Goal: Check status: Check status

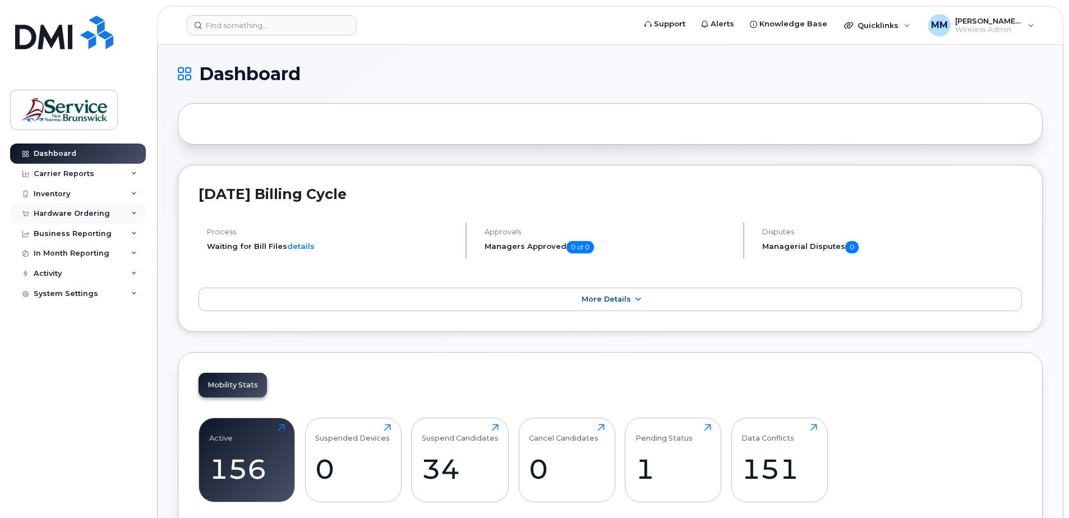
click at [58, 214] on div "Hardware Ordering" at bounding box center [72, 213] width 76 height 9
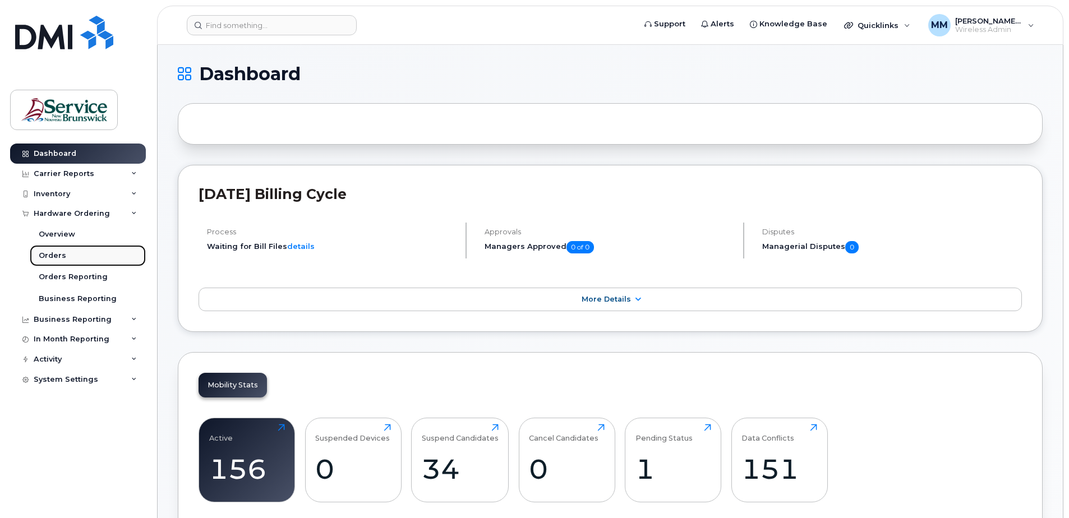
click at [62, 256] on div "Orders" at bounding box center [52, 256] width 27 height 10
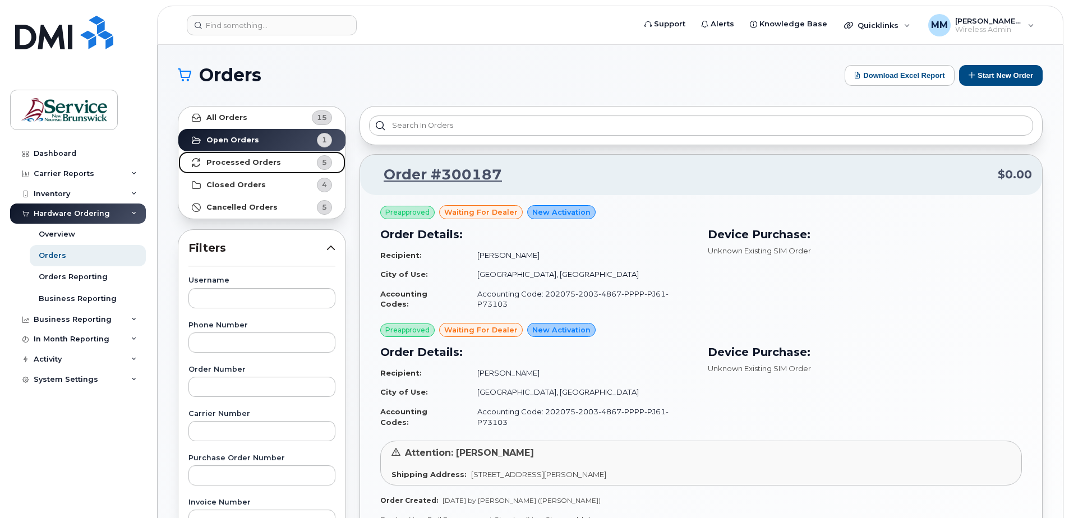
click at [258, 162] on strong "Processed Orders" at bounding box center [243, 162] width 75 height 9
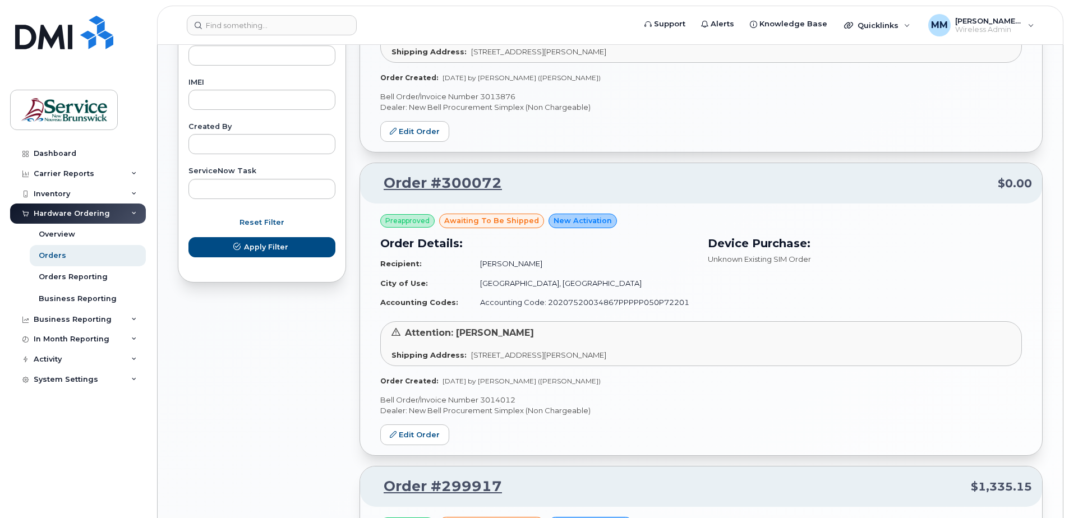
scroll to position [617, 0]
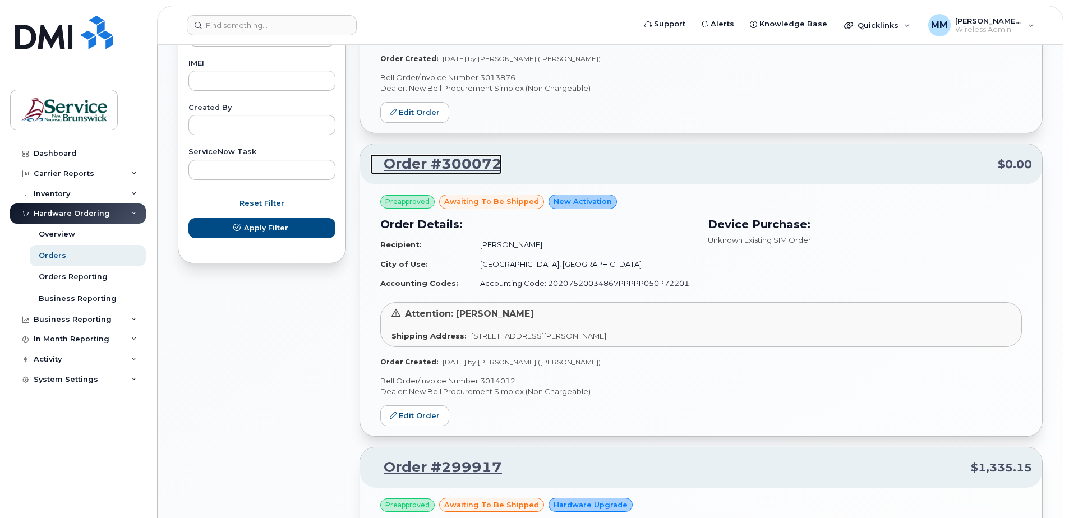
click at [444, 160] on link "Order #300072" at bounding box center [436, 164] width 132 height 20
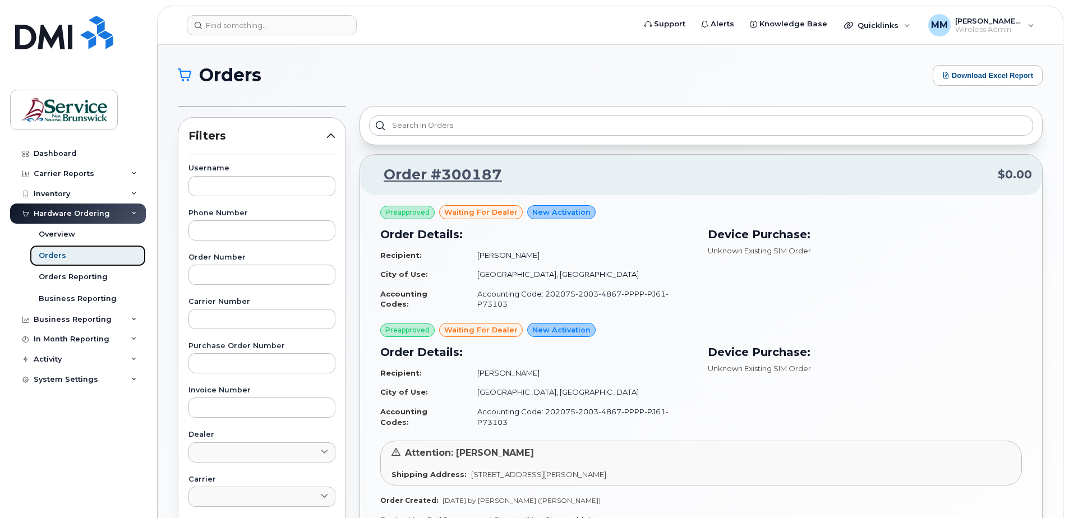
click at [88, 255] on link "Orders" at bounding box center [88, 255] width 116 height 21
click at [67, 233] on div "Overview" at bounding box center [57, 234] width 36 height 10
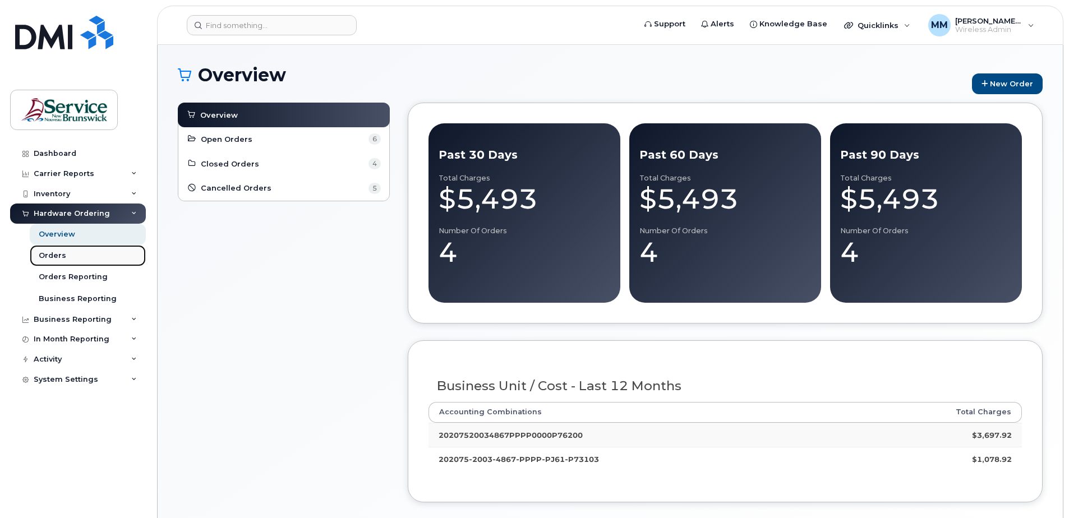
click at [59, 254] on div "Orders" at bounding box center [52, 256] width 27 height 10
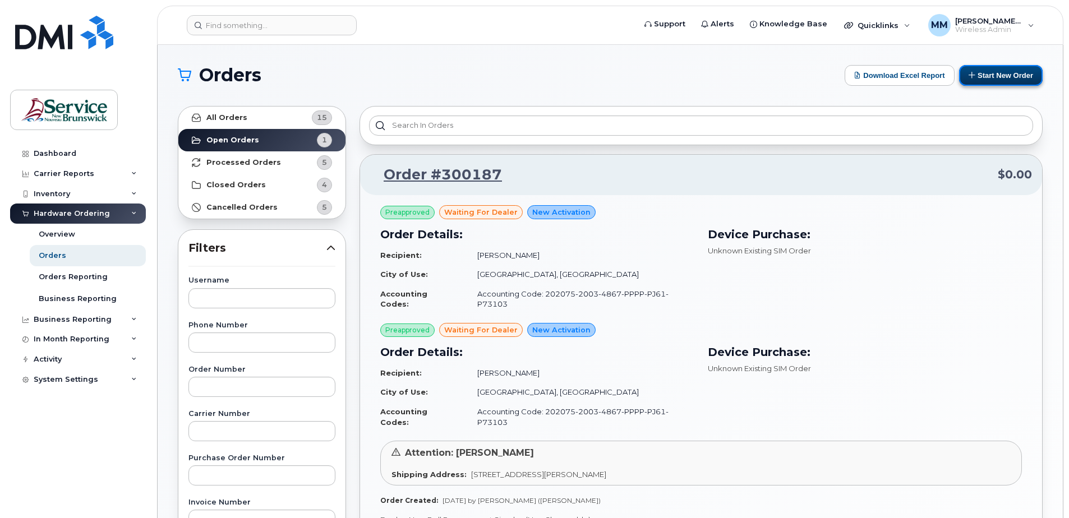
click at [984, 66] on button "Start New Order" at bounding box center [1001, 75] width 84 height 21
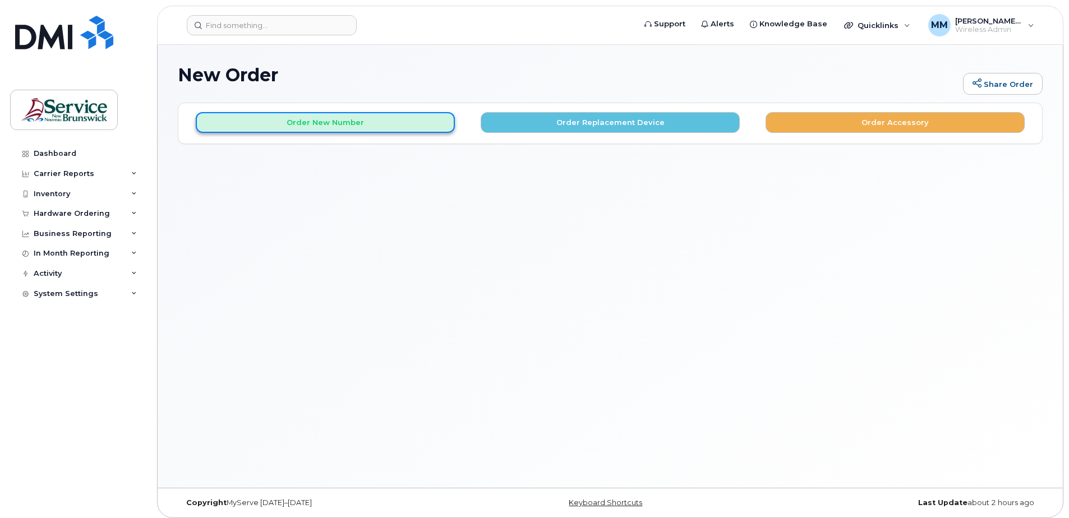
click at [309, 124] on button "Order New Number" at bounding box center [325, 122] width 259 height 21
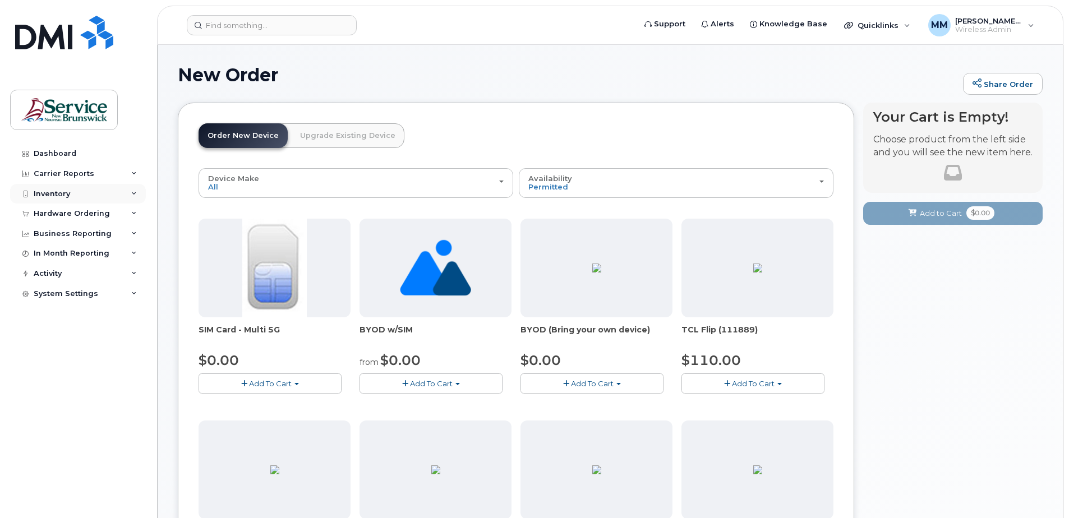
click at [53, 194] on div "Inventory" at bounding box center [52, 194] width 36 height 9
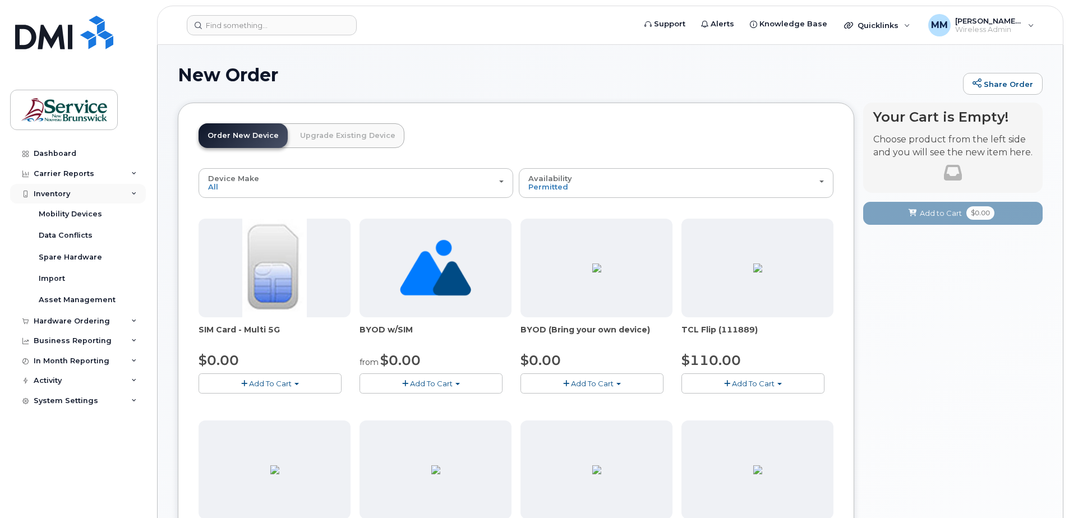
click at [61, 193] on div "Inventory" at bounding box center [52, 194] width 36 height 9
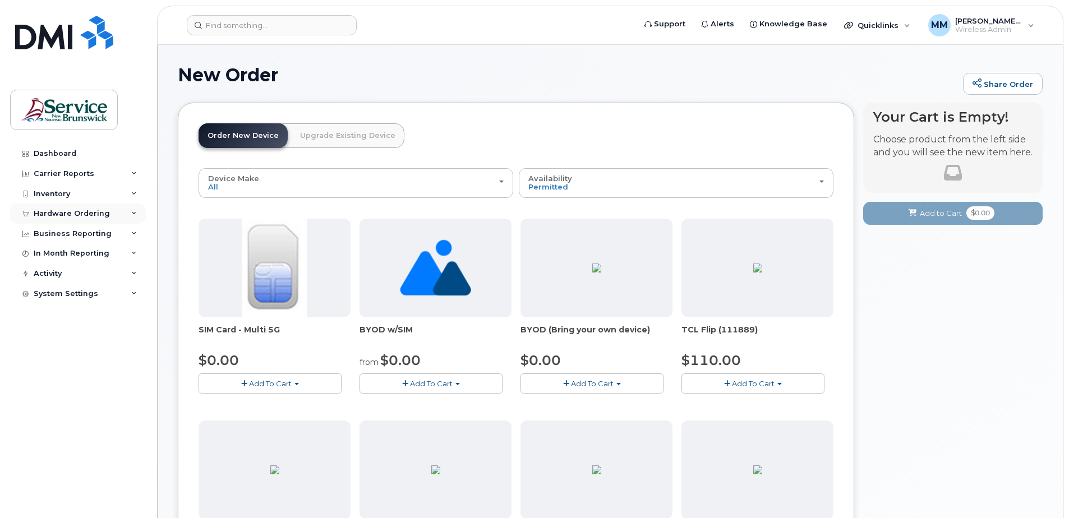
click at [62, 215] on div "Hardware Ordering" at bounding box center [72, 213] width 76 height 9
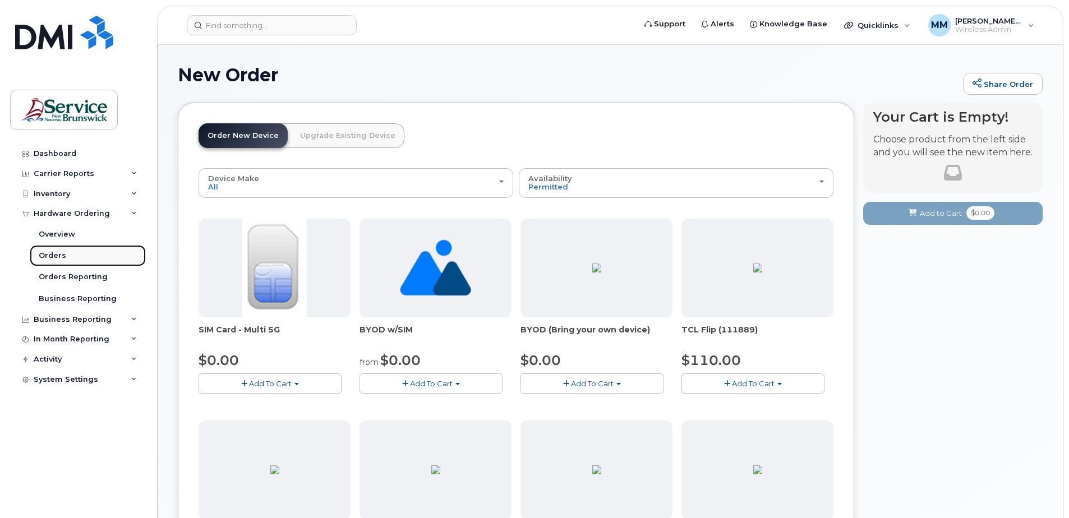
click at [63, 254] on div "Orders" at bounding box center [52, 256] width 27 height 10
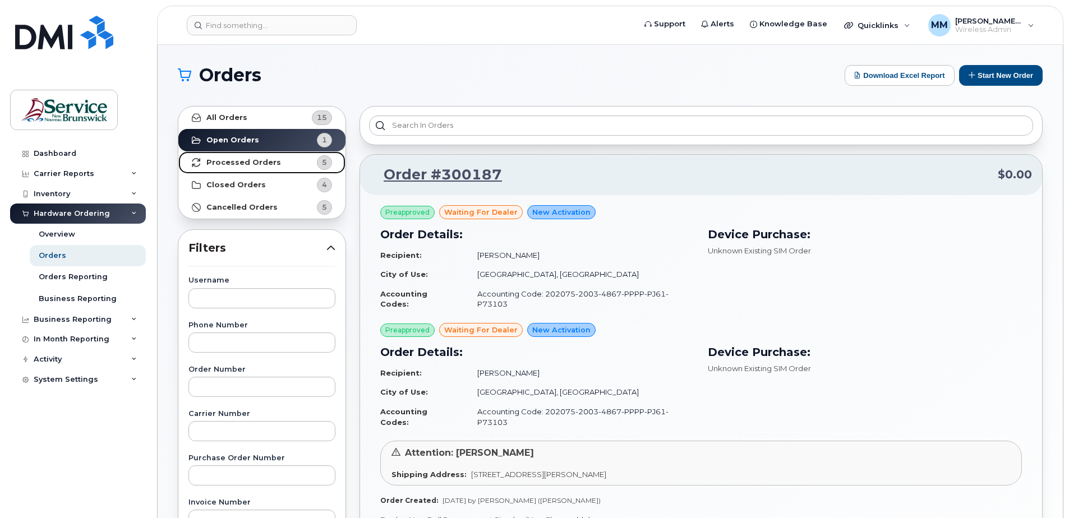
click at [240, 162] on strong "Processed Orders" at bounding box center [243, 162] width 75 height 9
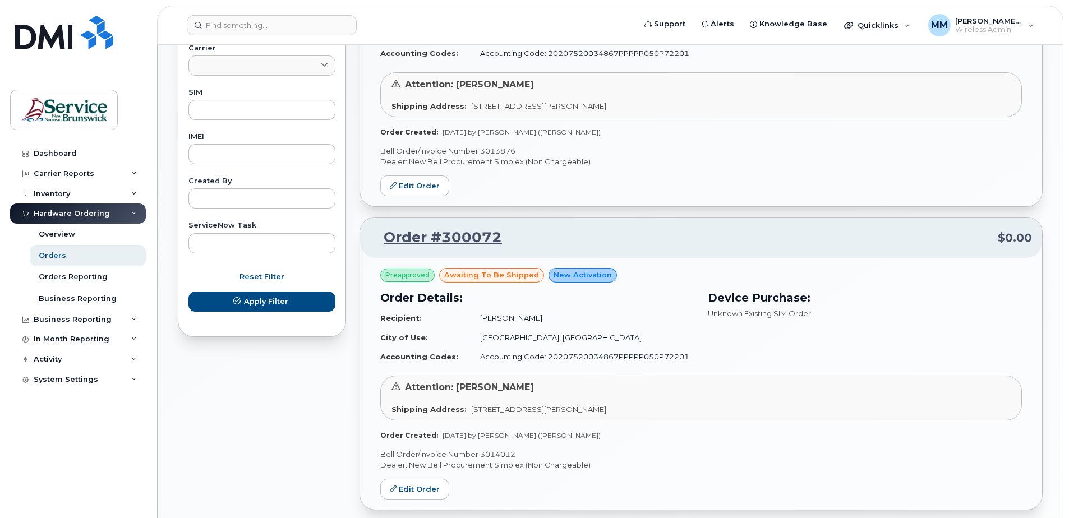
scroll to position [561, 0]
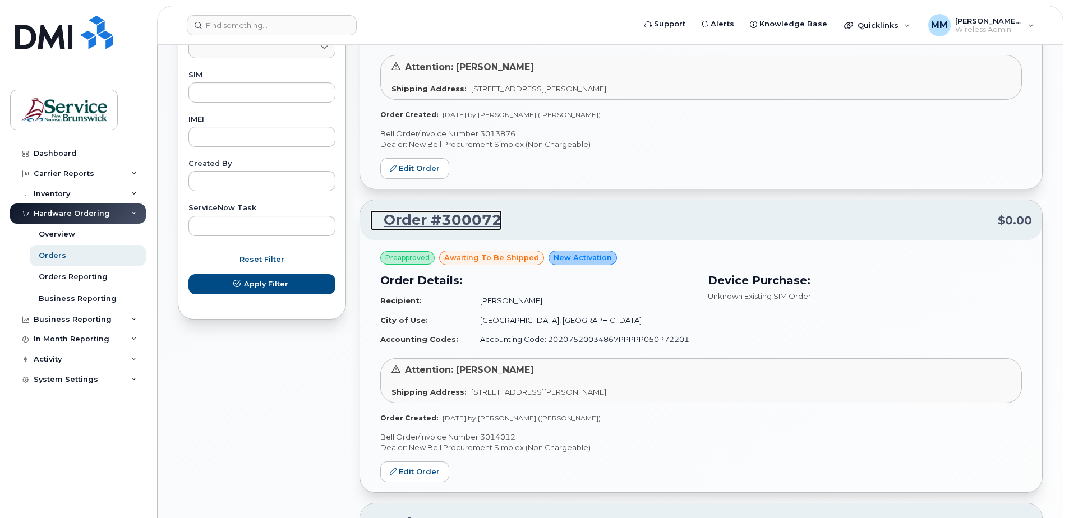
click at [438, 222] on link "Order #300072" at bounding box center [436, 220] width 132 height 20
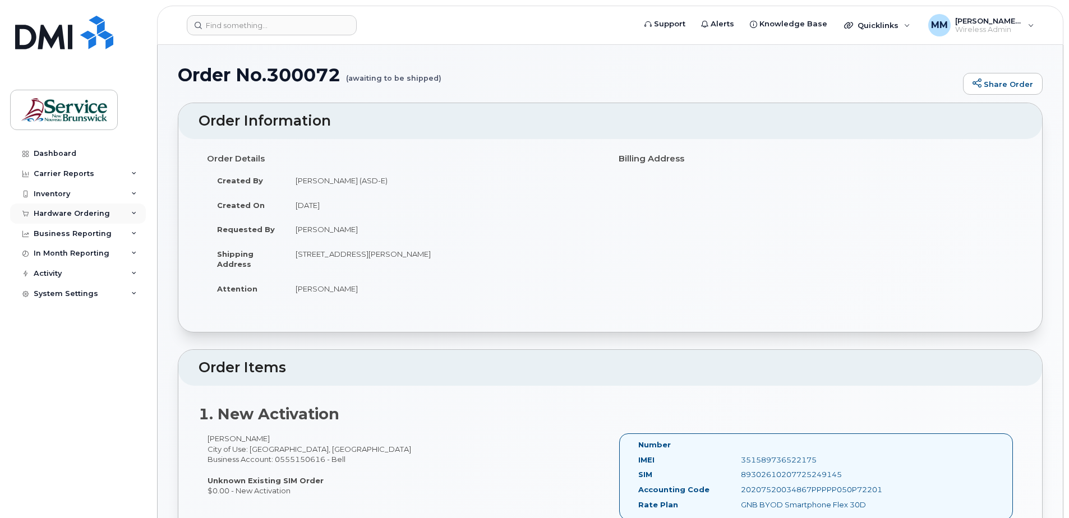
click at [61, 214] on div "Hardware Ordering" at bounding box center [72, 213] width 76 height 9
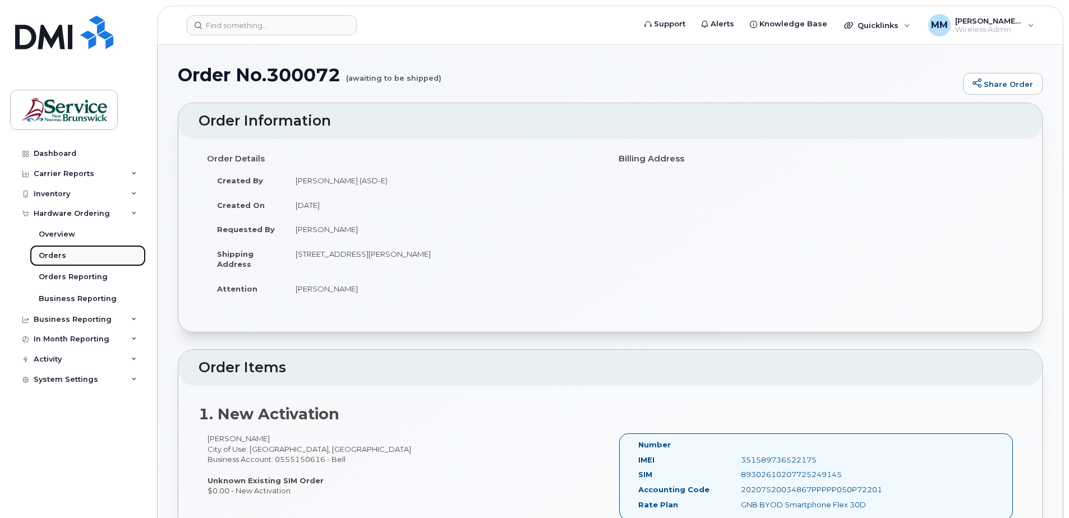
click at [58, 255] on div "Orders" at bounding box center [52, 256] width 27 height 10
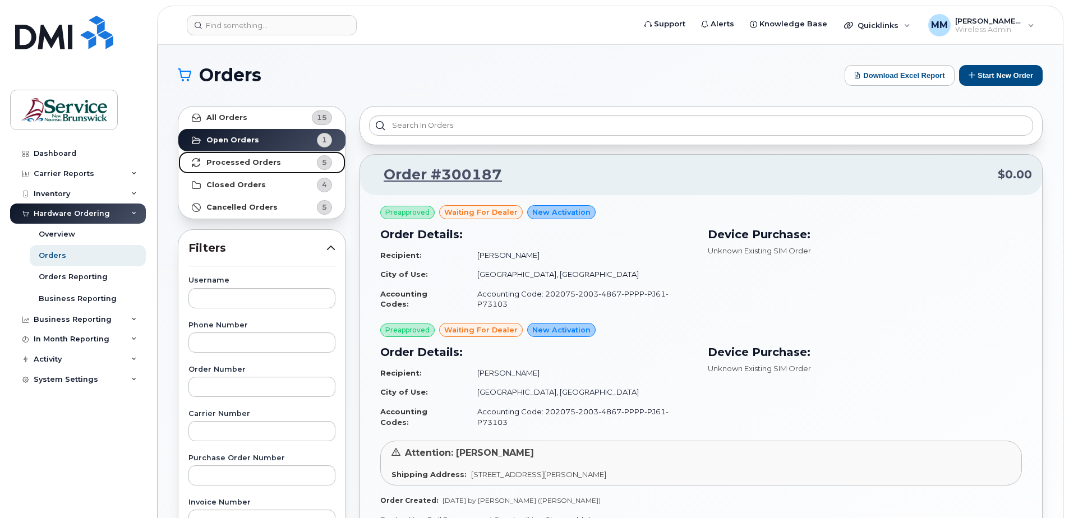
click at [266, 164] on strong "Processed Orders" at bounding box center [243, 162] width 75 height 9
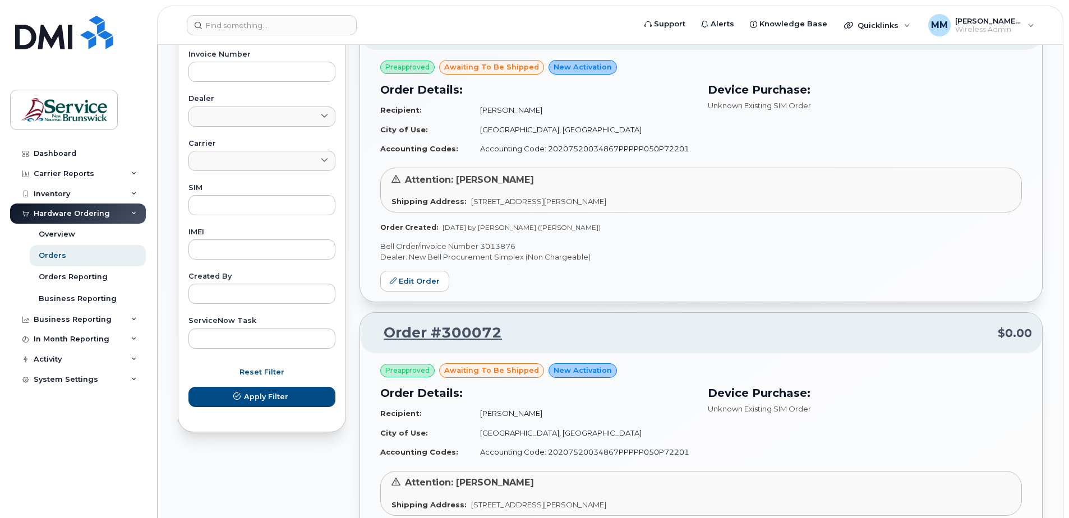
scroll to position [393, 0]
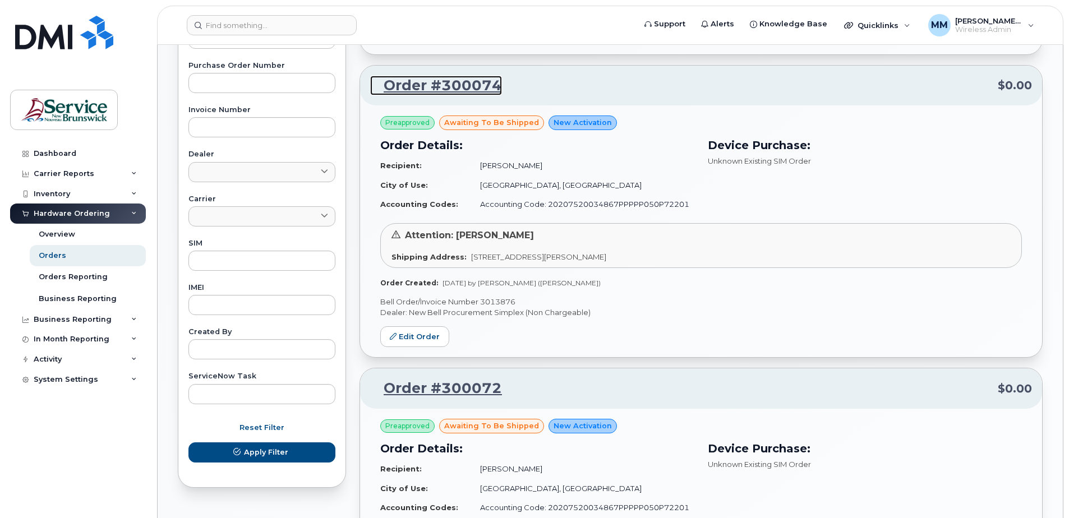
click at [463, 81] on link "Order #300074" at bounding box center [436, 86] width 132 height 20
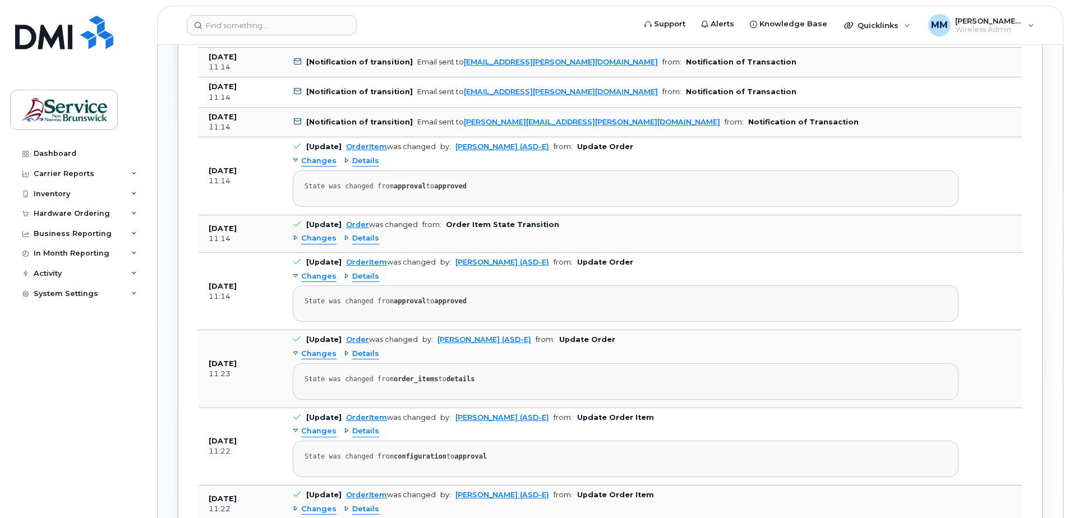
scroll to position [785, 0]
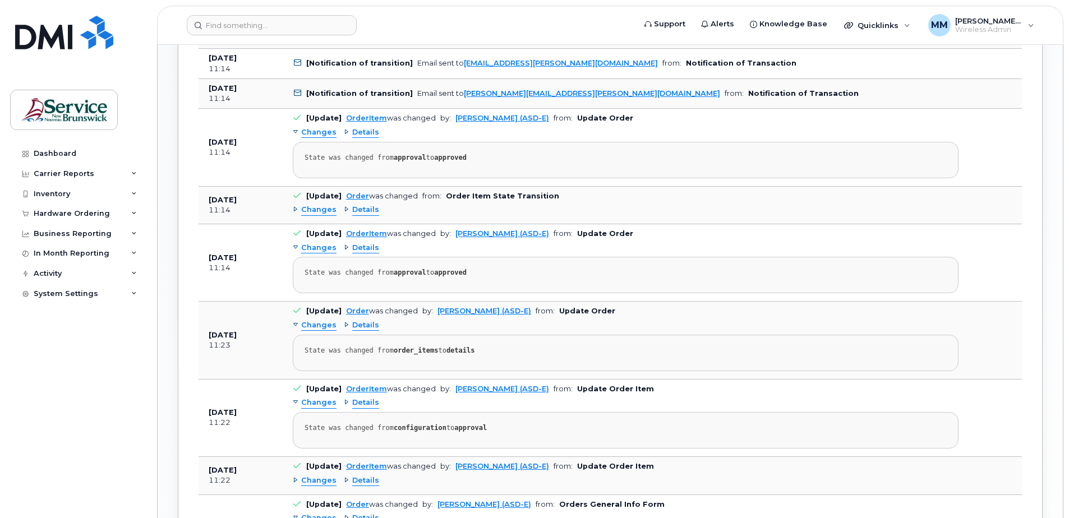
click at [266, 250] on td "[DATE] 11:14" at bounding box center [241, 262] width 84 height 77
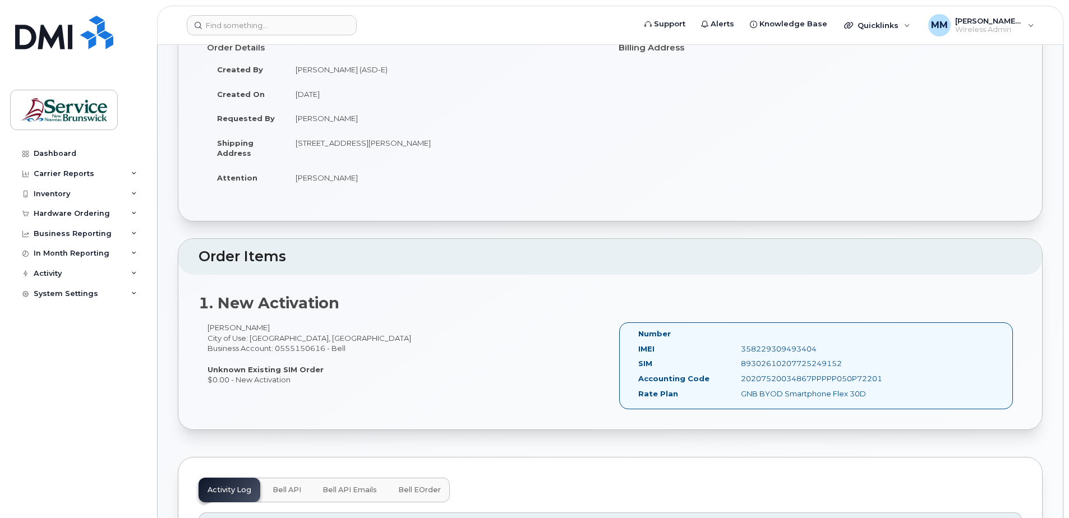
scroll to position [112, 0]
